Goal: Information Seeking & Learning: Compare options

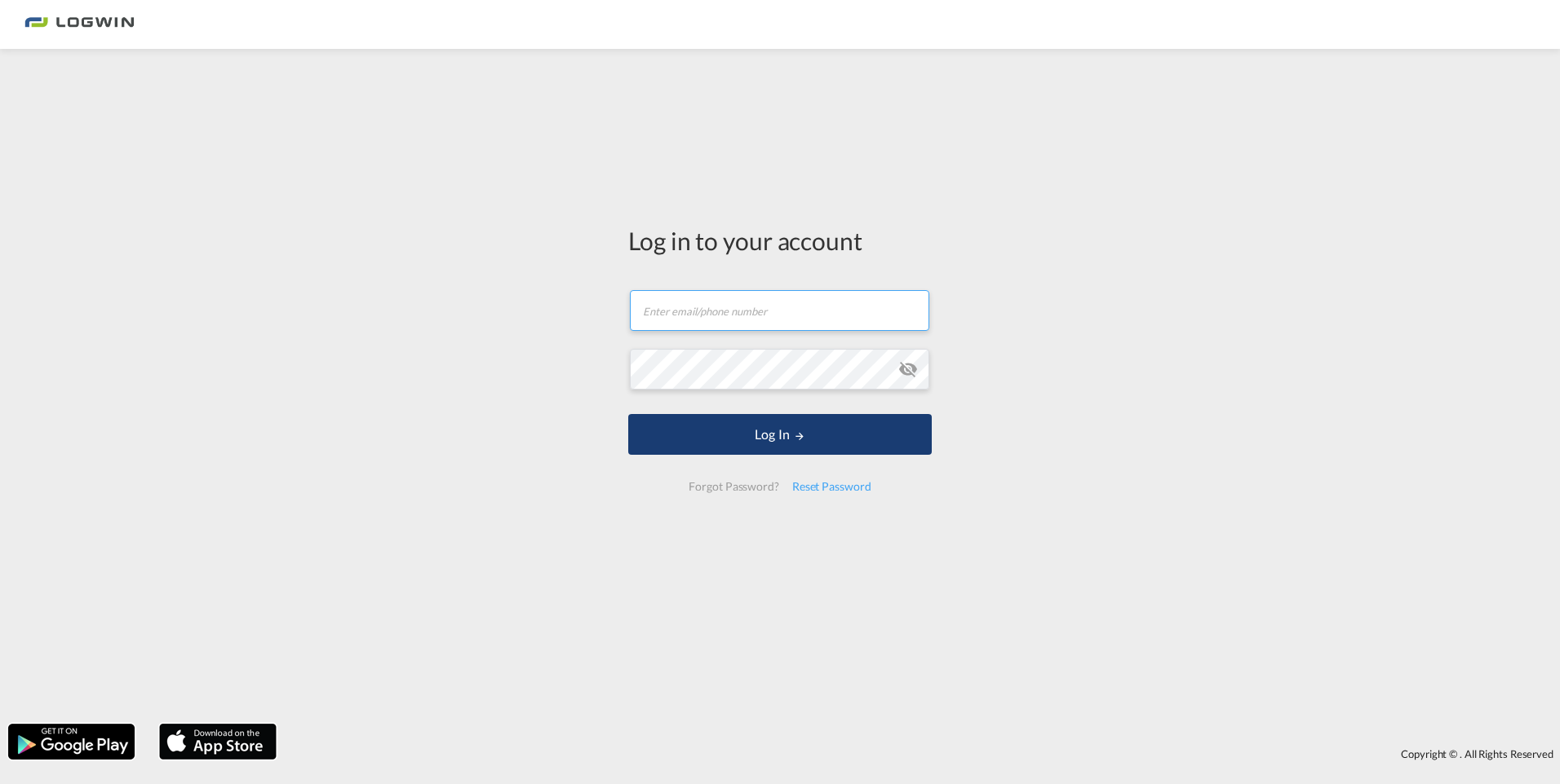
type input "[EMAIL_ADDRESS][DOMAIN_NAME]"
click at [753, 441] on button "Log In" at bounding box center [780, 435] width 303 height 41
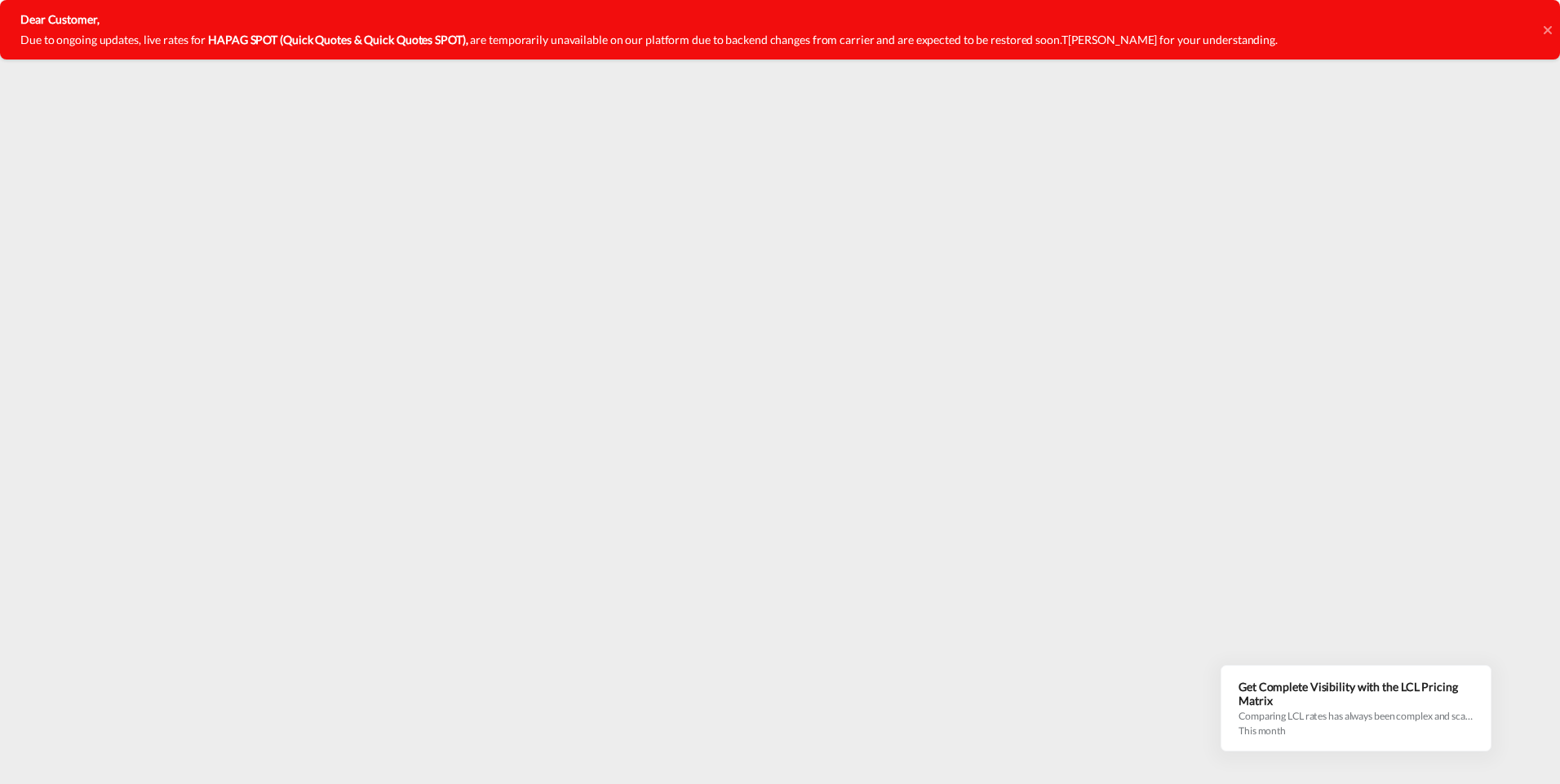
click at [1540, 27] on div "Dear Customer, Due to ongoing updates, live rates for HAPAG SPOT (Quick Quotes …" at bounding box center [780, 29] width 1560 height 59
click at [1547, 34] on icon at bounding box center [1547, 30] width 8 height 13
